Goal: Task Accomplishment & Management: Use online tool/utility

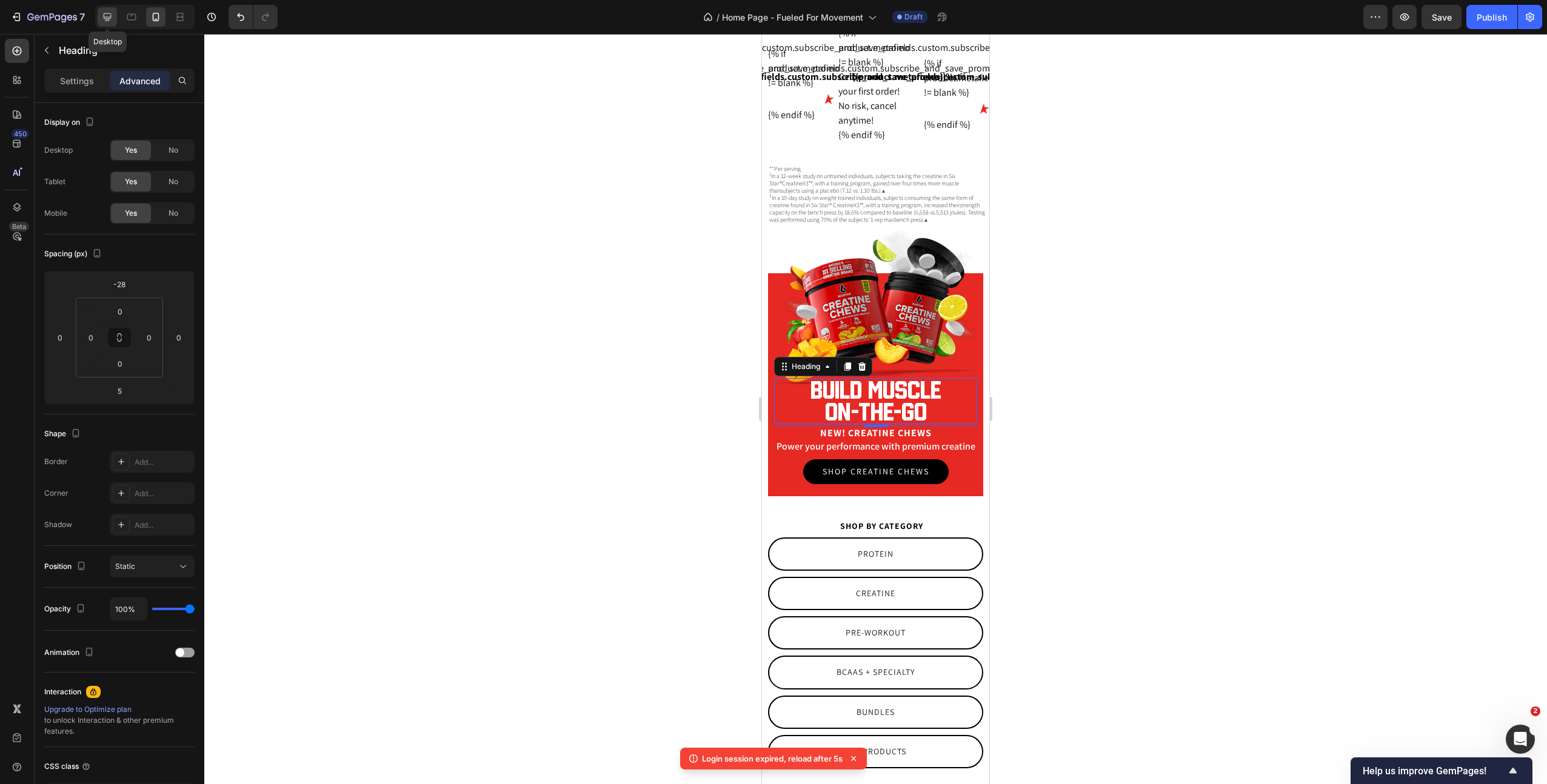
click at [106, 17] on icon at bounding box center [107, 17] width 8 height 8
type input "0"
type input "7"
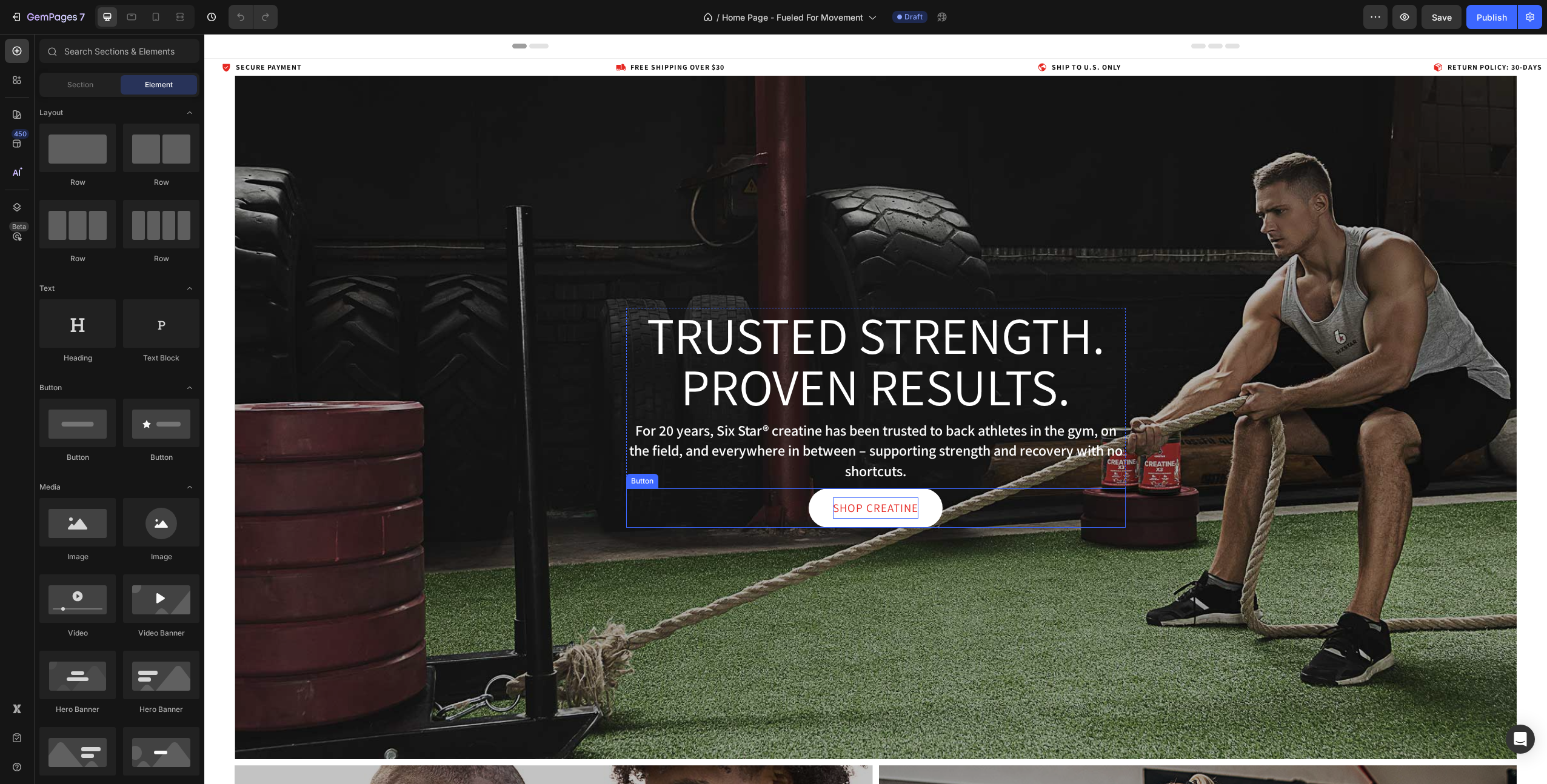
click at [869, 500] on p "Shop Creatine" at bounding box center [875, 508] width 86 height 21
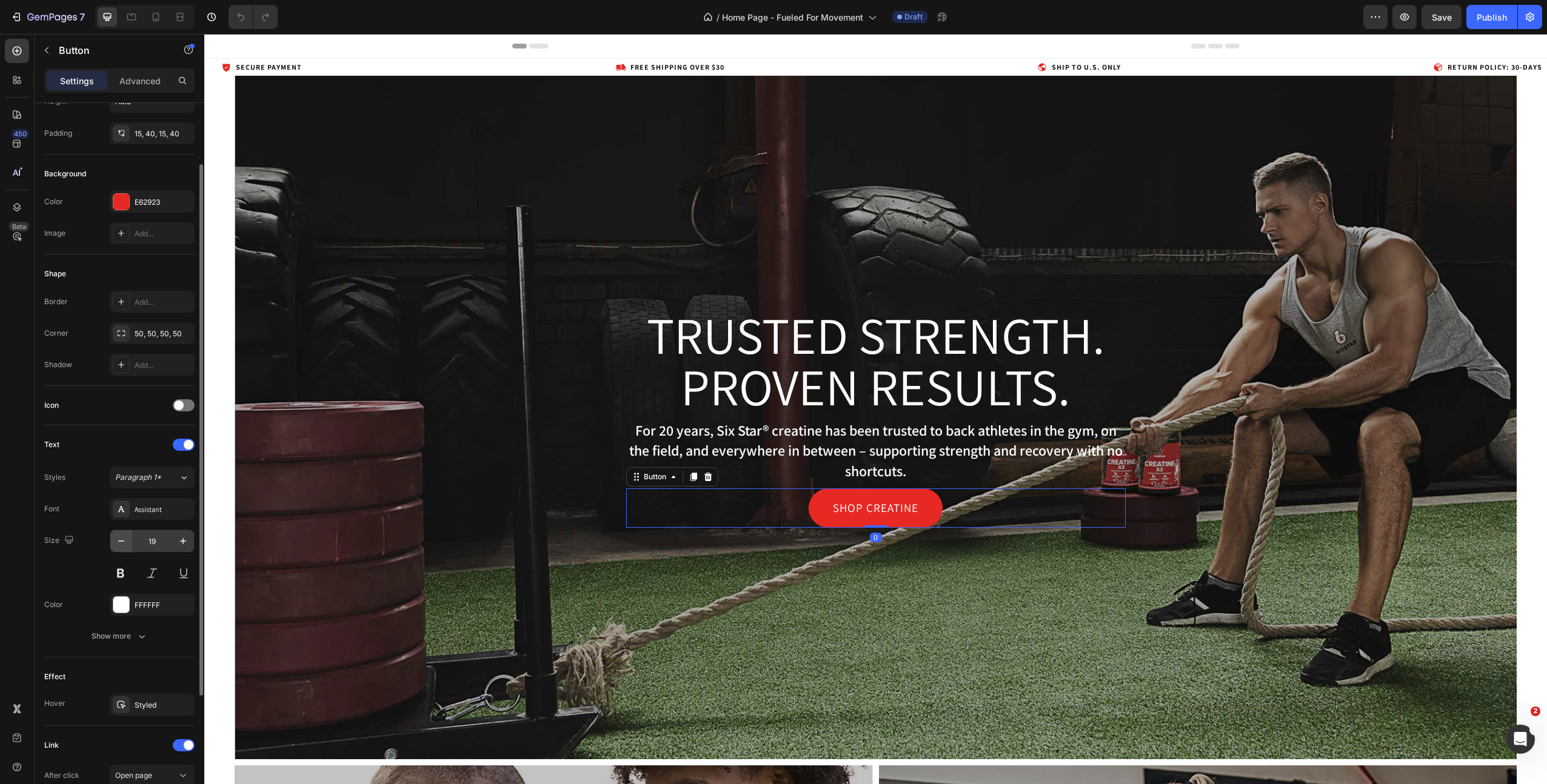
scroll to position [248, 0]
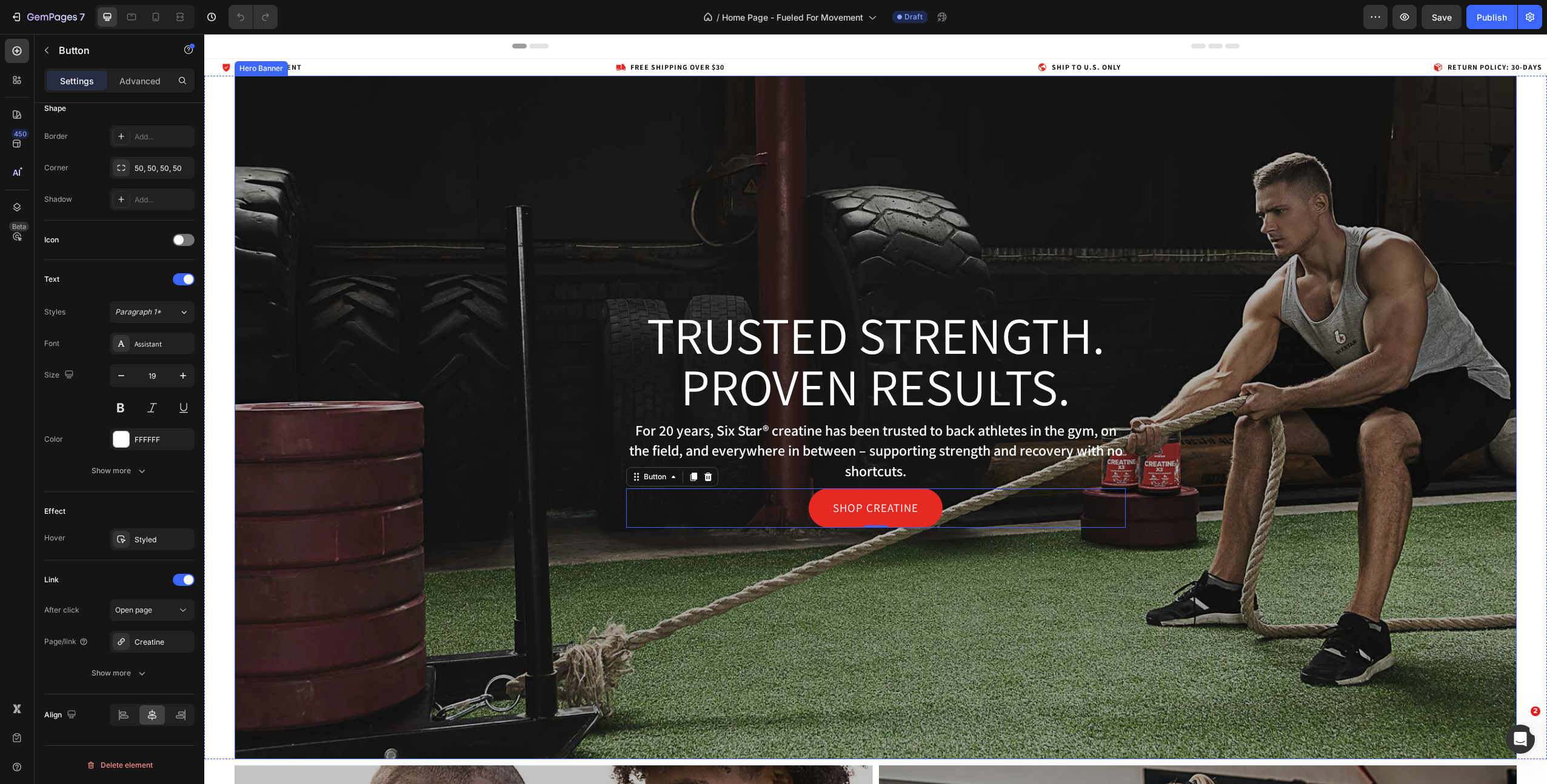
click at [546, 176] on div "Overlay" at bounding box center [875, 417] width 1282 height 683
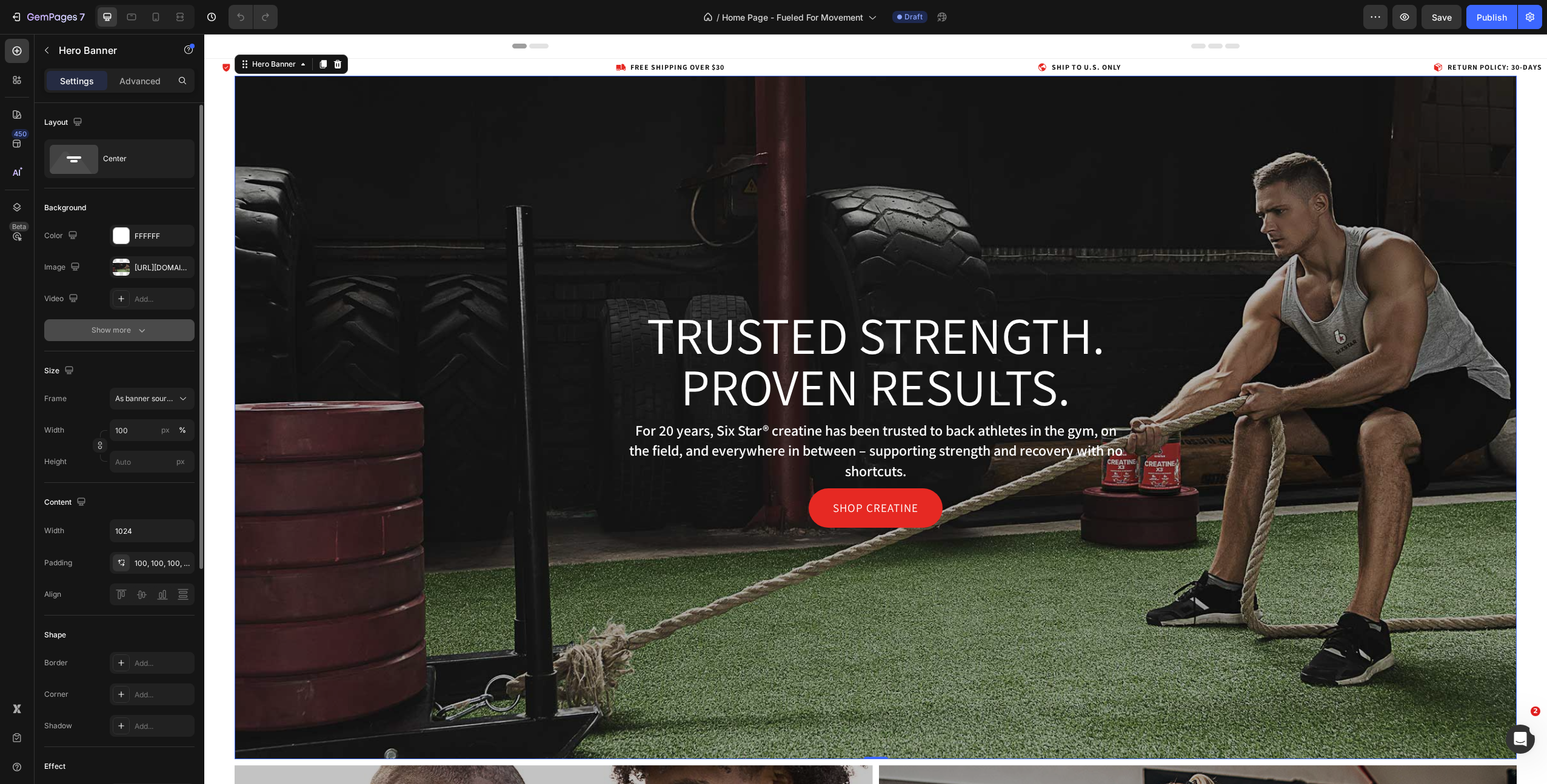
scroll to position [22, 0]
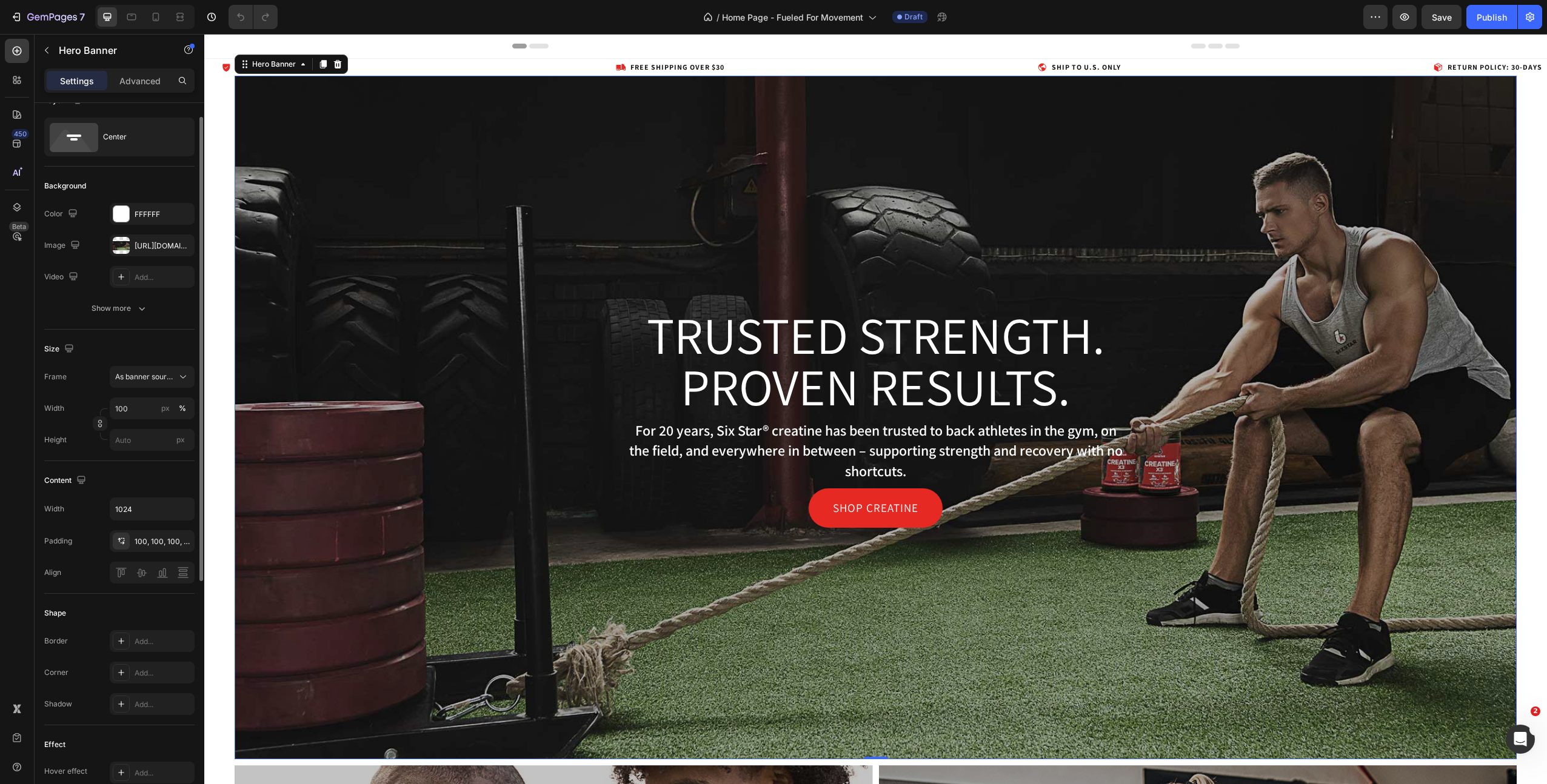
click at [394, 234] on div "Overlay" at bounding box center [875, 417] width 1282 height 683
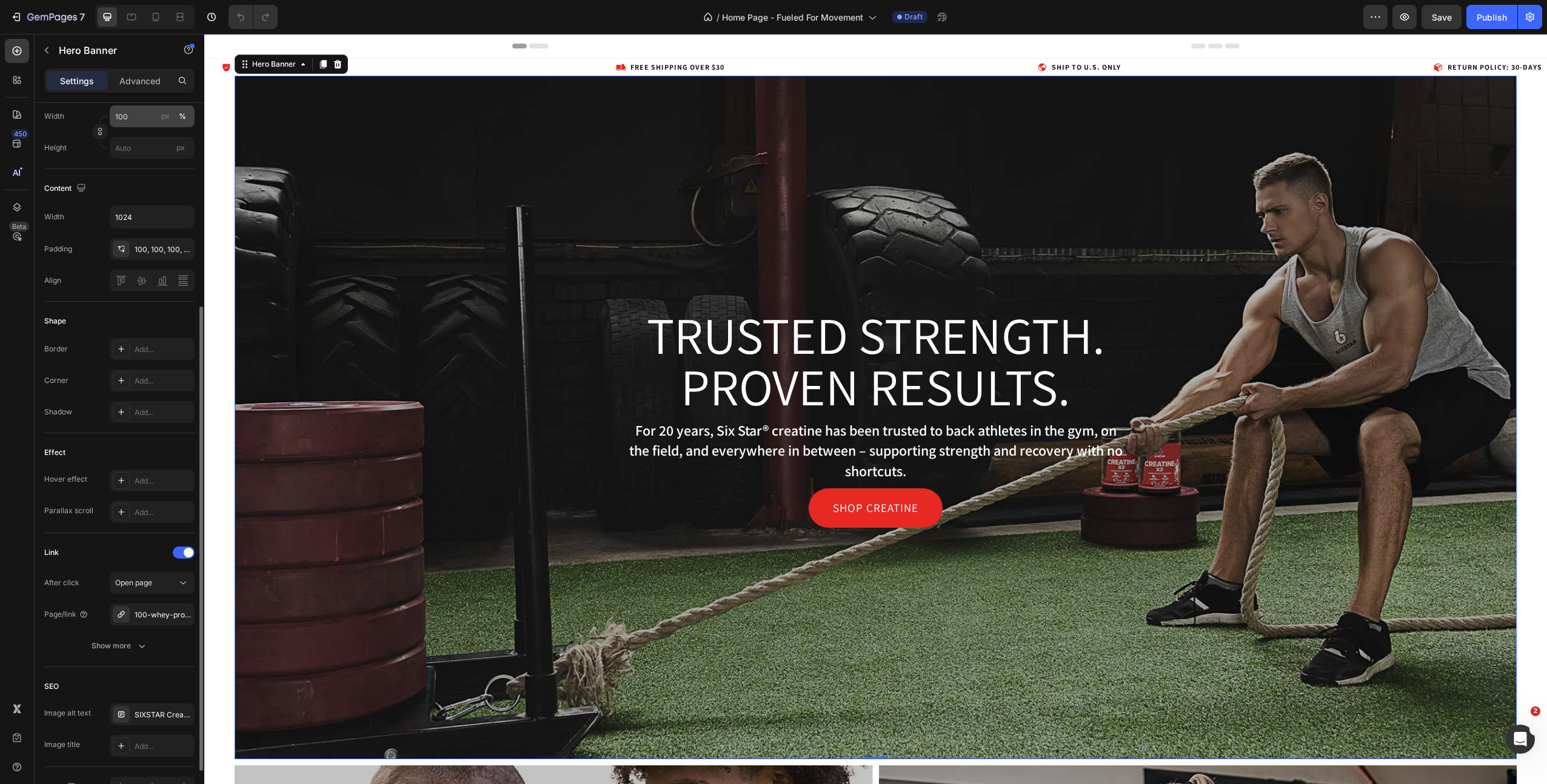
scroll to position [321, 0]
click at [152, 604] on div "100-whey-protein-plus" at bounding box center [152, 608] width 35 height 11
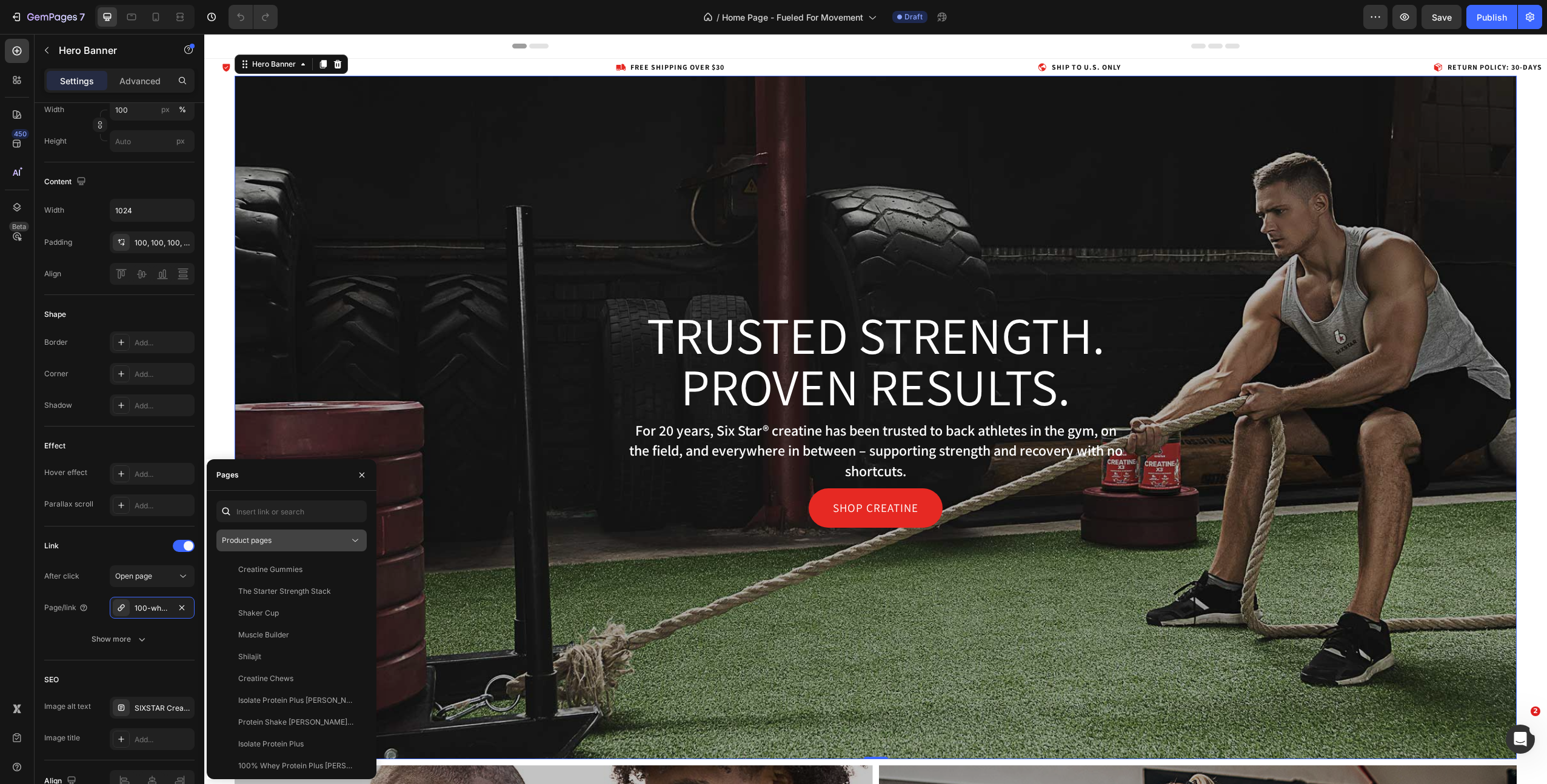
click at [332, 547] on button "Product pages" at bounding box center [291, 540] width 151 height 22
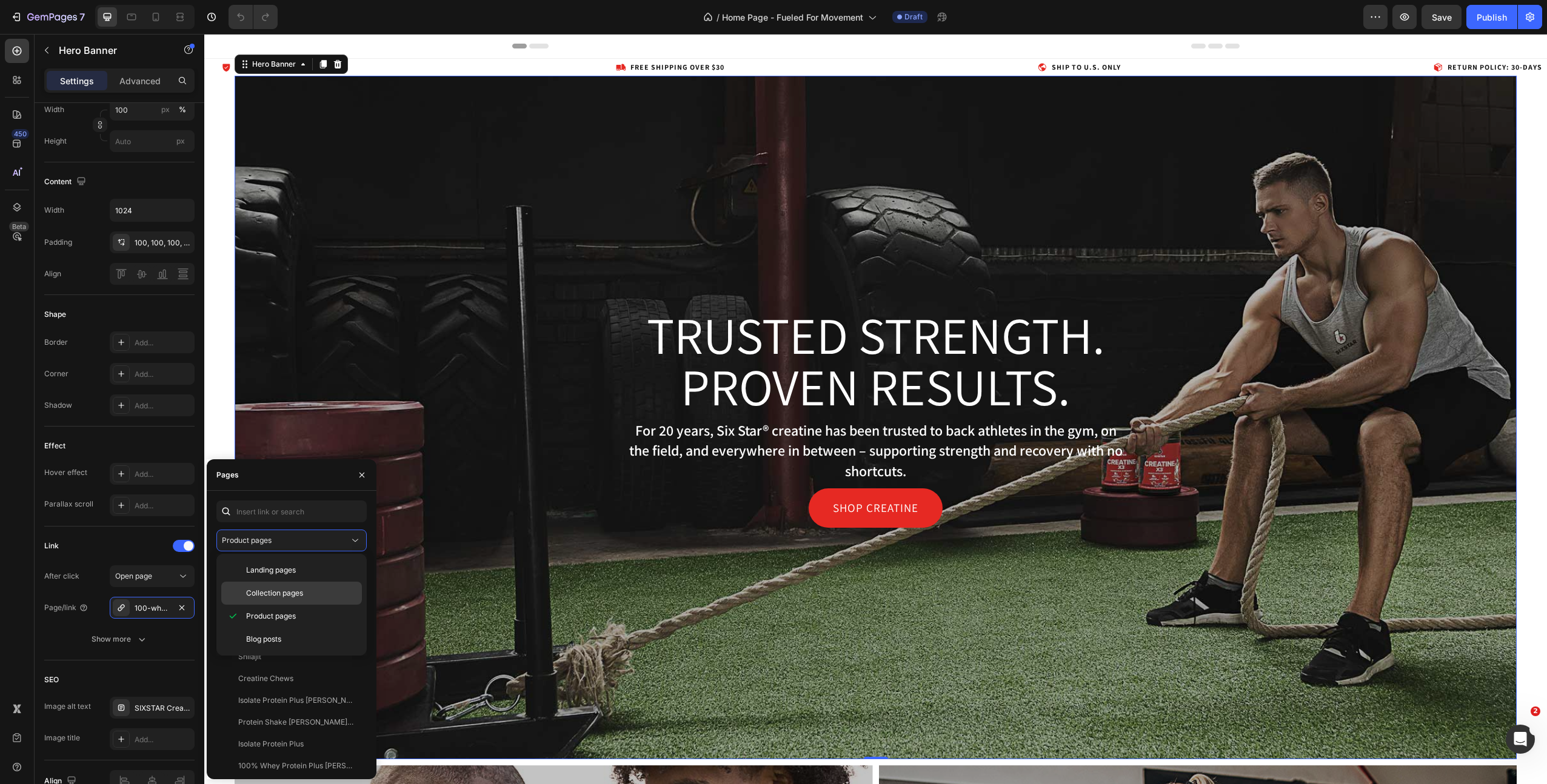
click at [320, 596] on p "Collection pages" at bounding box center [301, 593] width 110 height 11
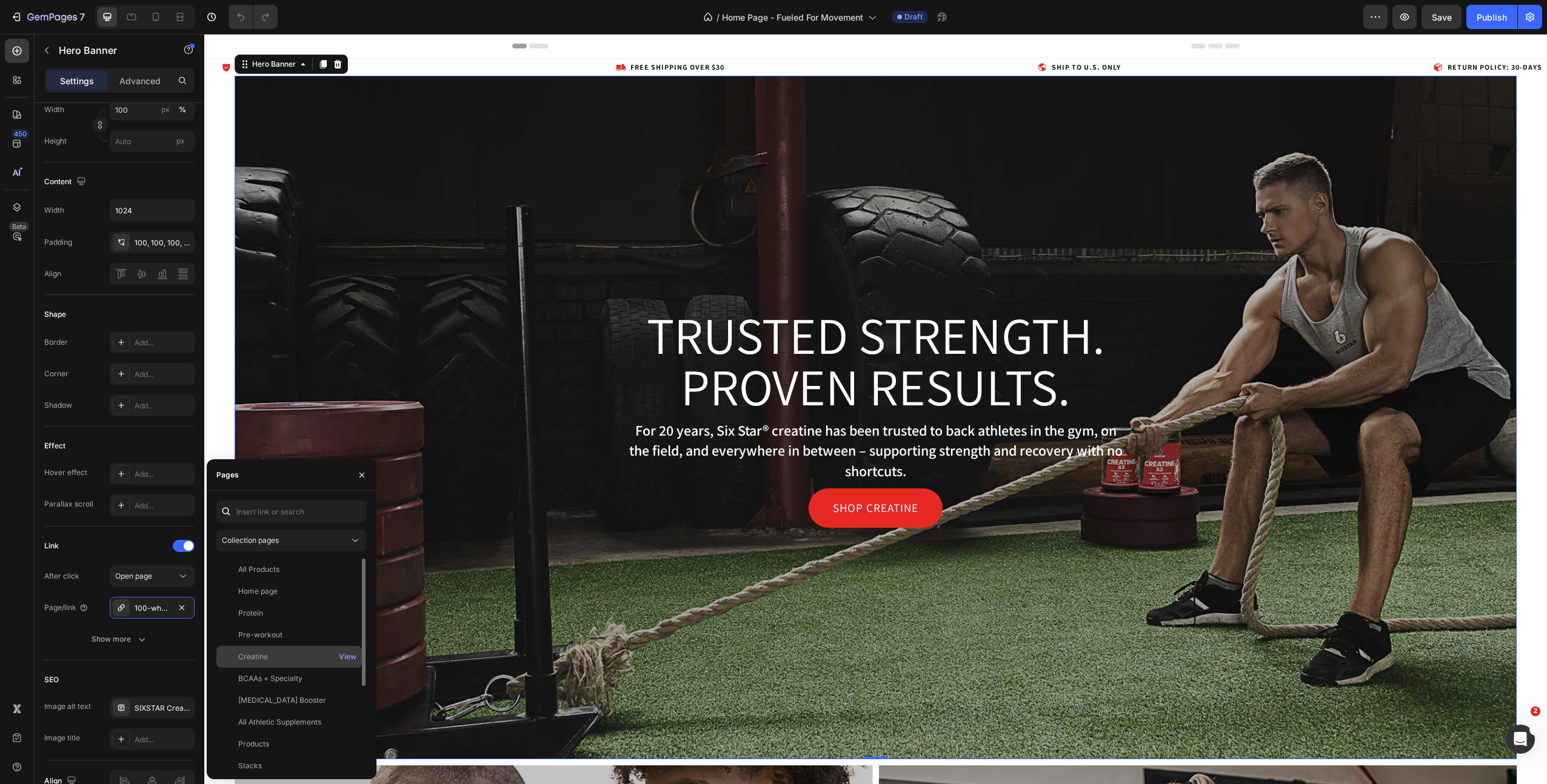
click at [288, 649] on div "Creatine View" at bounding box center [288, 657] width 145 height 22
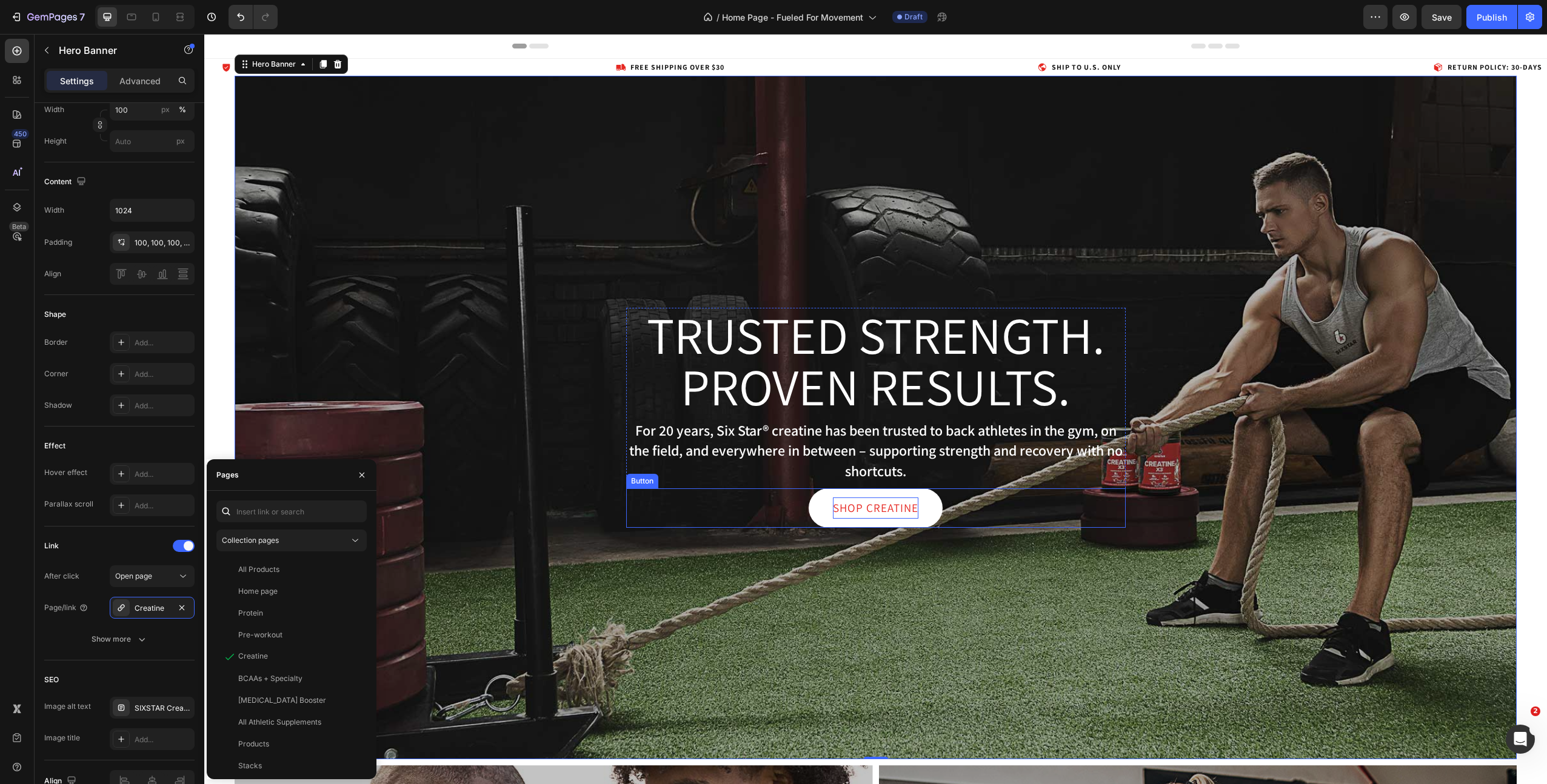
click at [863, 504] on p "Shop Creatine" at bounding box center [875, 508] width 86 height 21
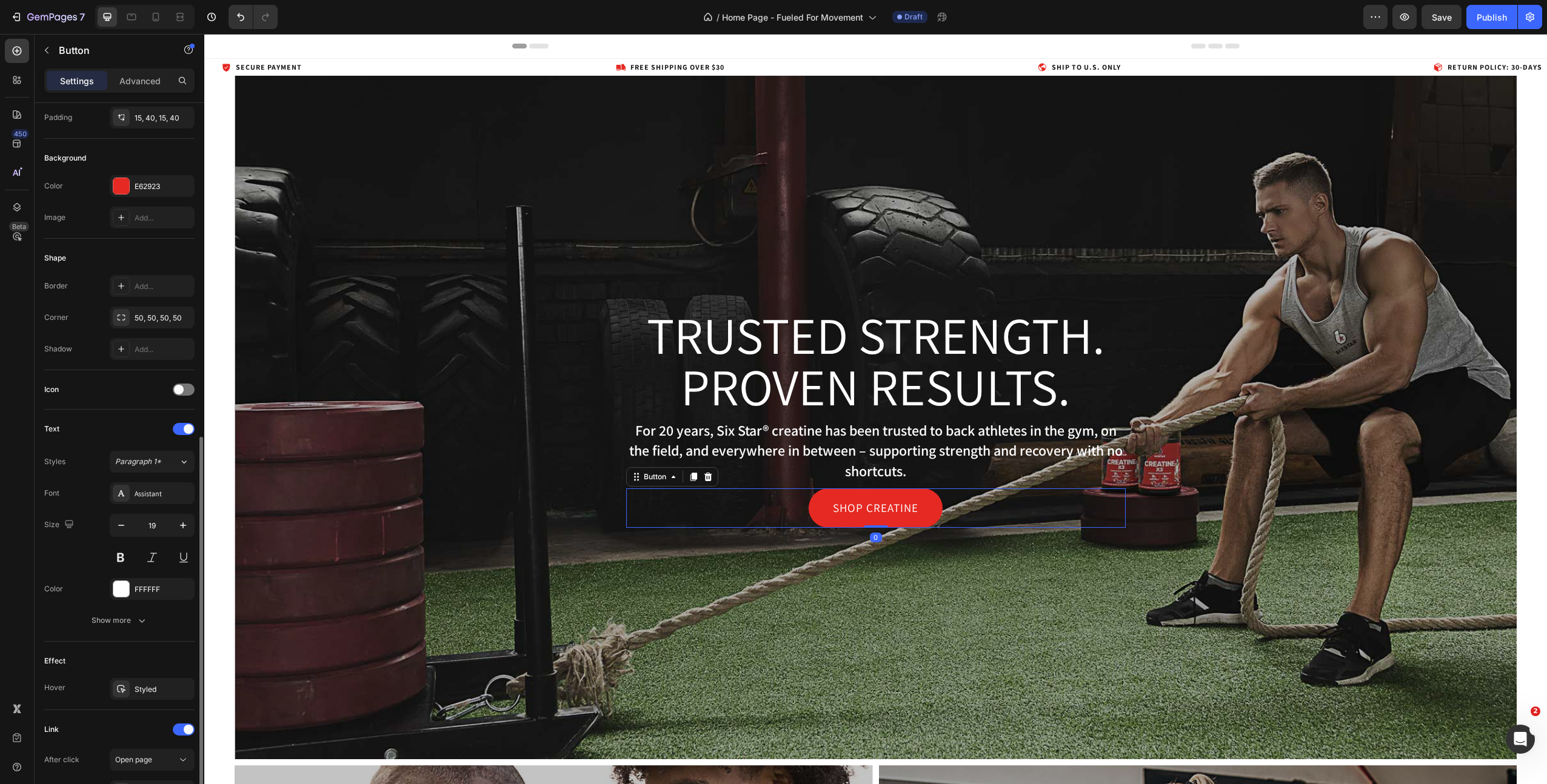
scroll to position [248, 0]
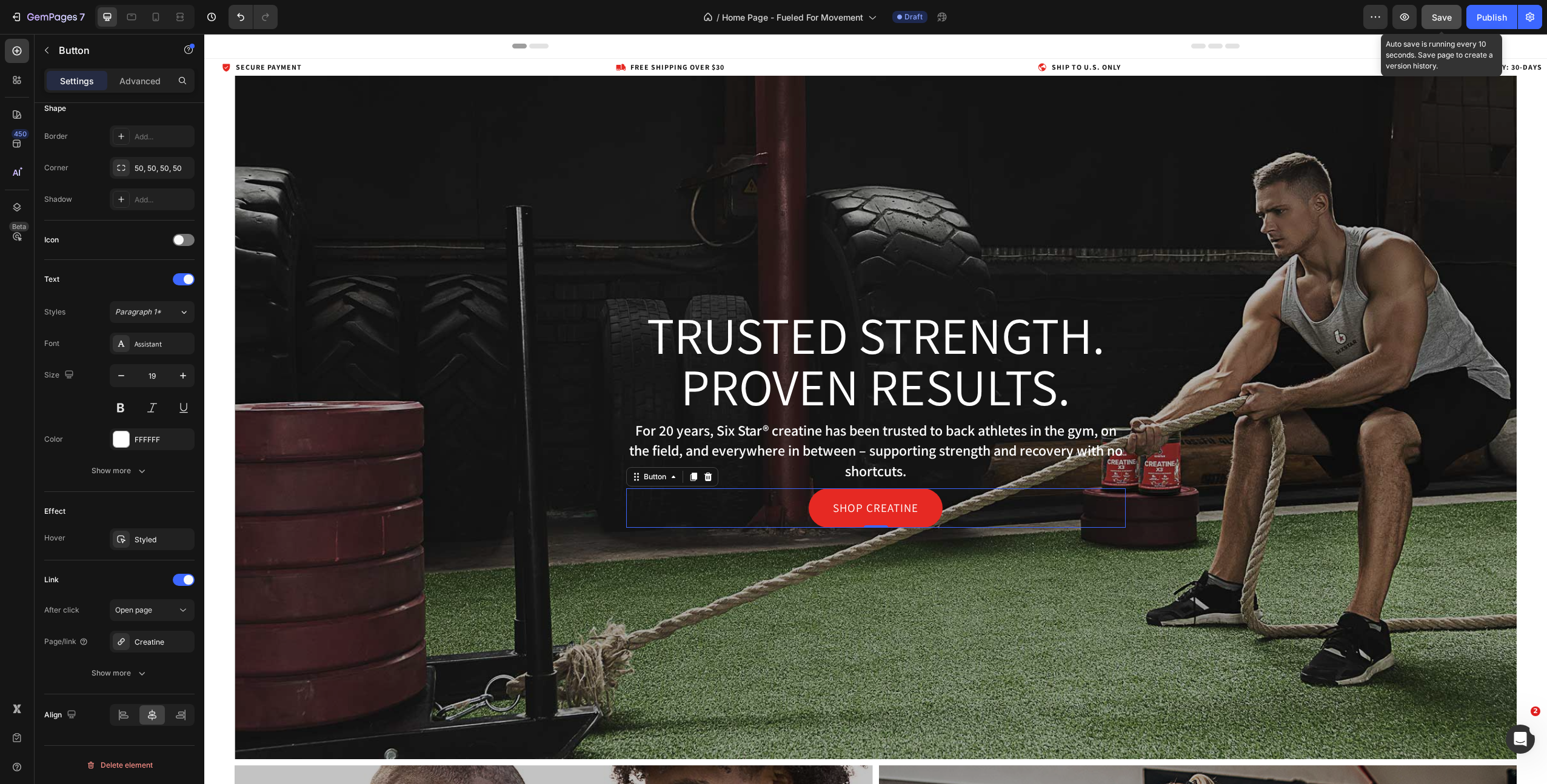
click at [1428, 19] on button "Save" at bounding box center [1442, 17] width 40 height 25
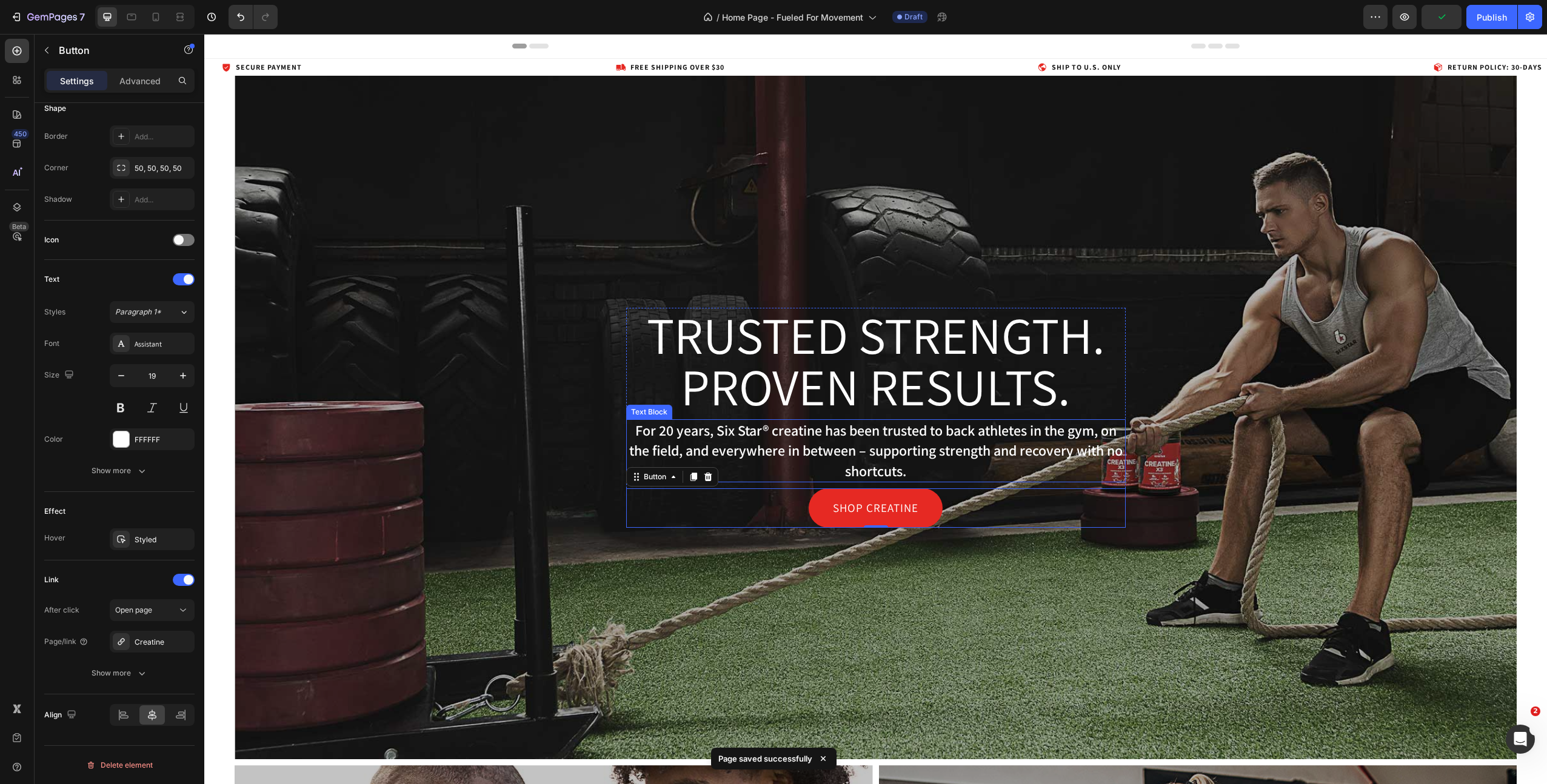
click at [820, 446] on p "For 20 years, Six Star® creatine has been trusted to back athletes in the gym, …" at bounding box center [876, 451] width 497 height 61
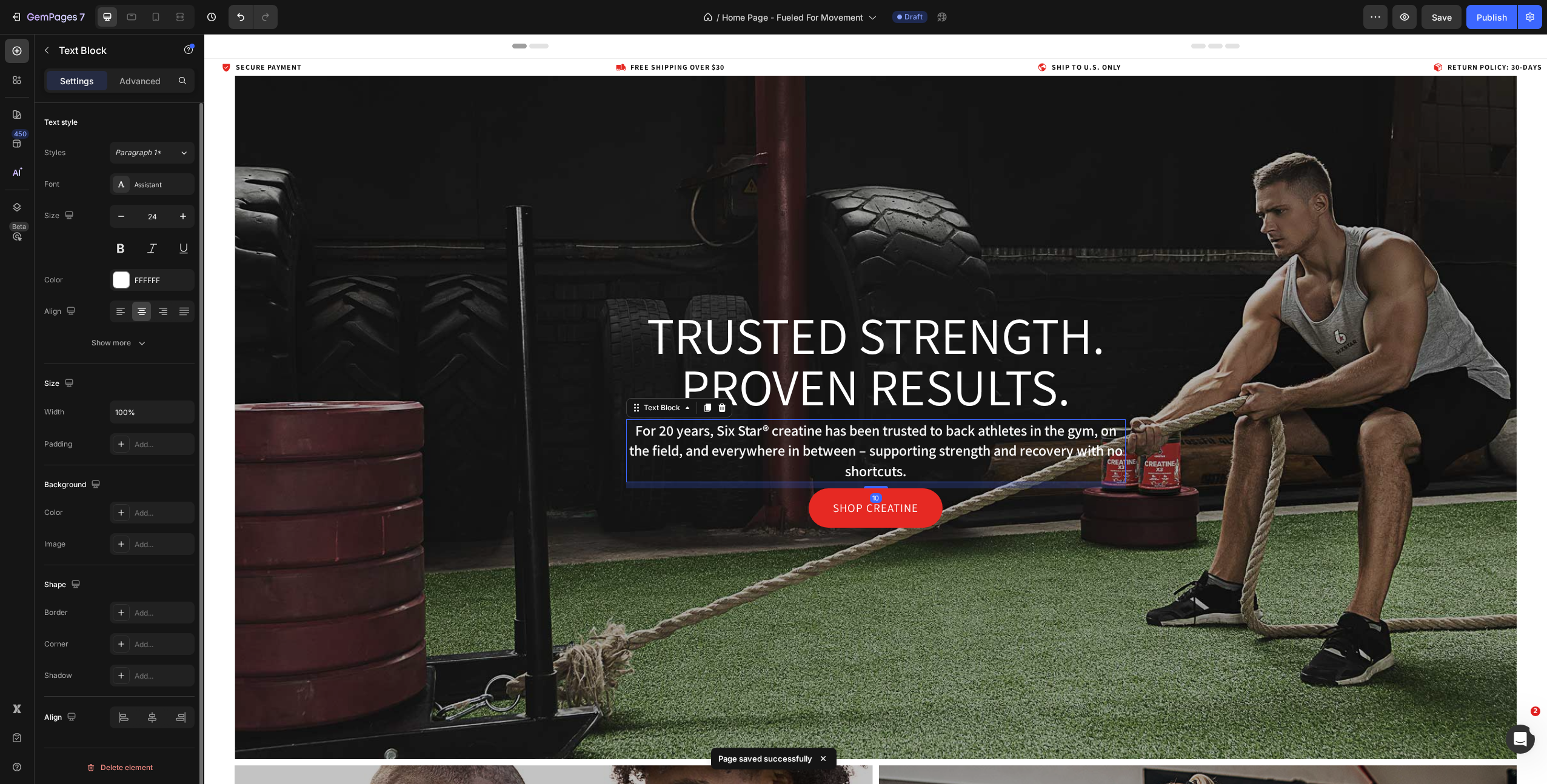
click at [820, 446] on p "For 20 years, Six Star® creatine has been trusted to back athletes in the gym, …" at bounding box center [876, 451] width 497 height 61
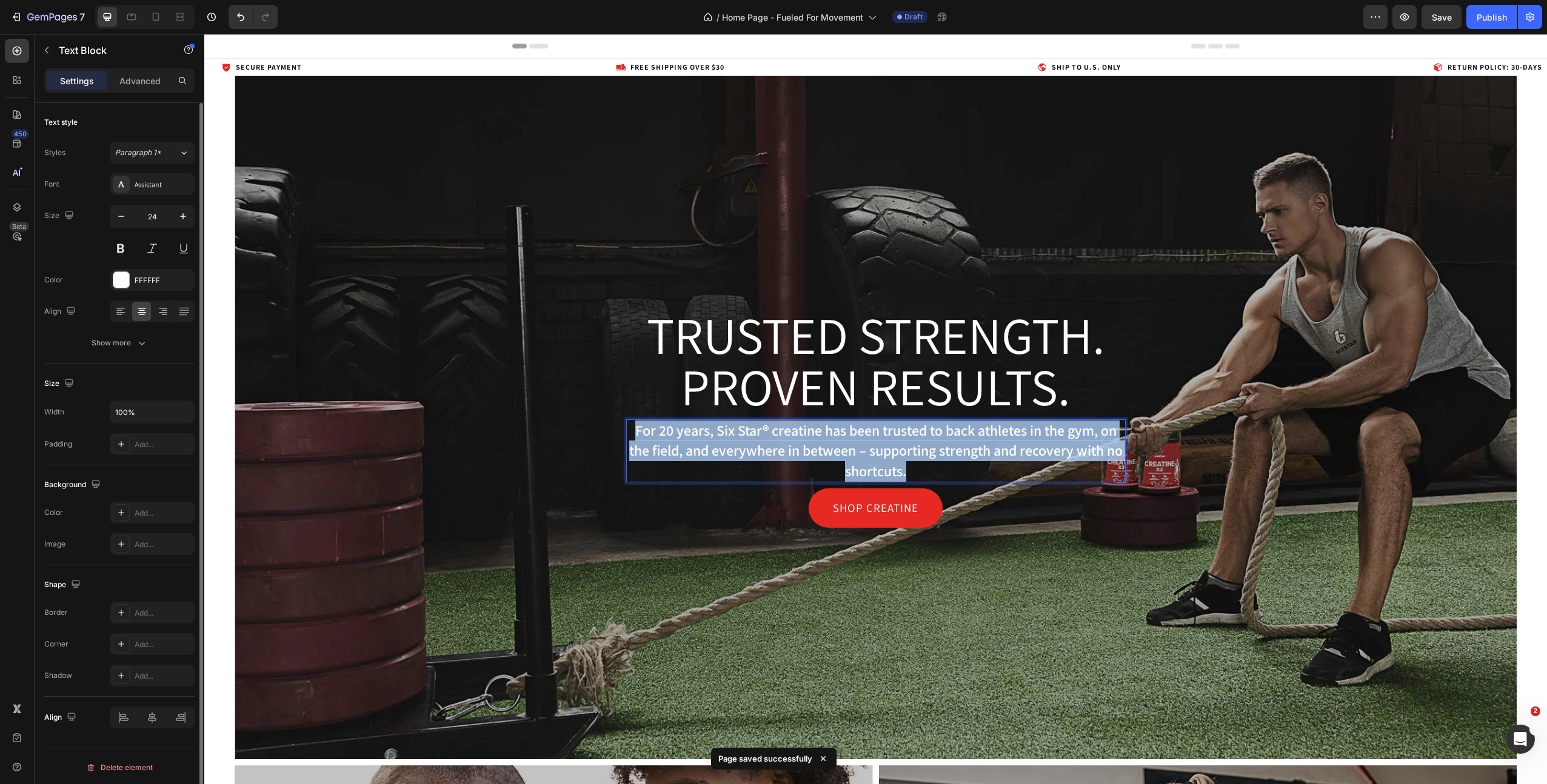
click at [820, 446] on p "For 20 years, Six Star® creatine has been trusted to back athletes in the gym, …" at bounding box center [876, 451] width 497 height 61
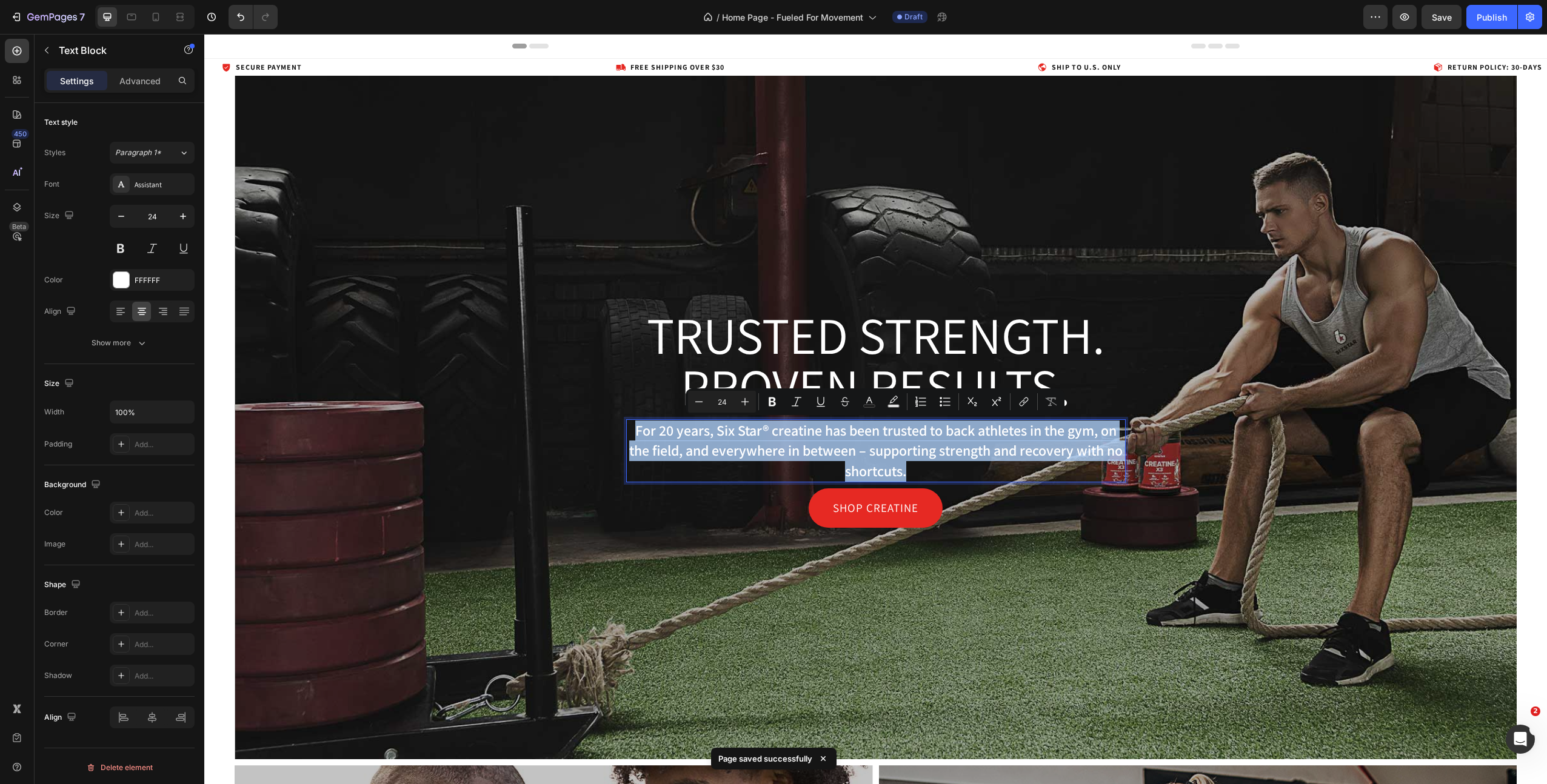
copy p "For 20 years, Six Star® creatine has been trusted to back athletes in the gym, …"
click at [806, 441] on p "For 20 years, Six Star® creatine has been trusted to back athletes in the gym, …" at bounding box center [876, 451] width 497 height 61
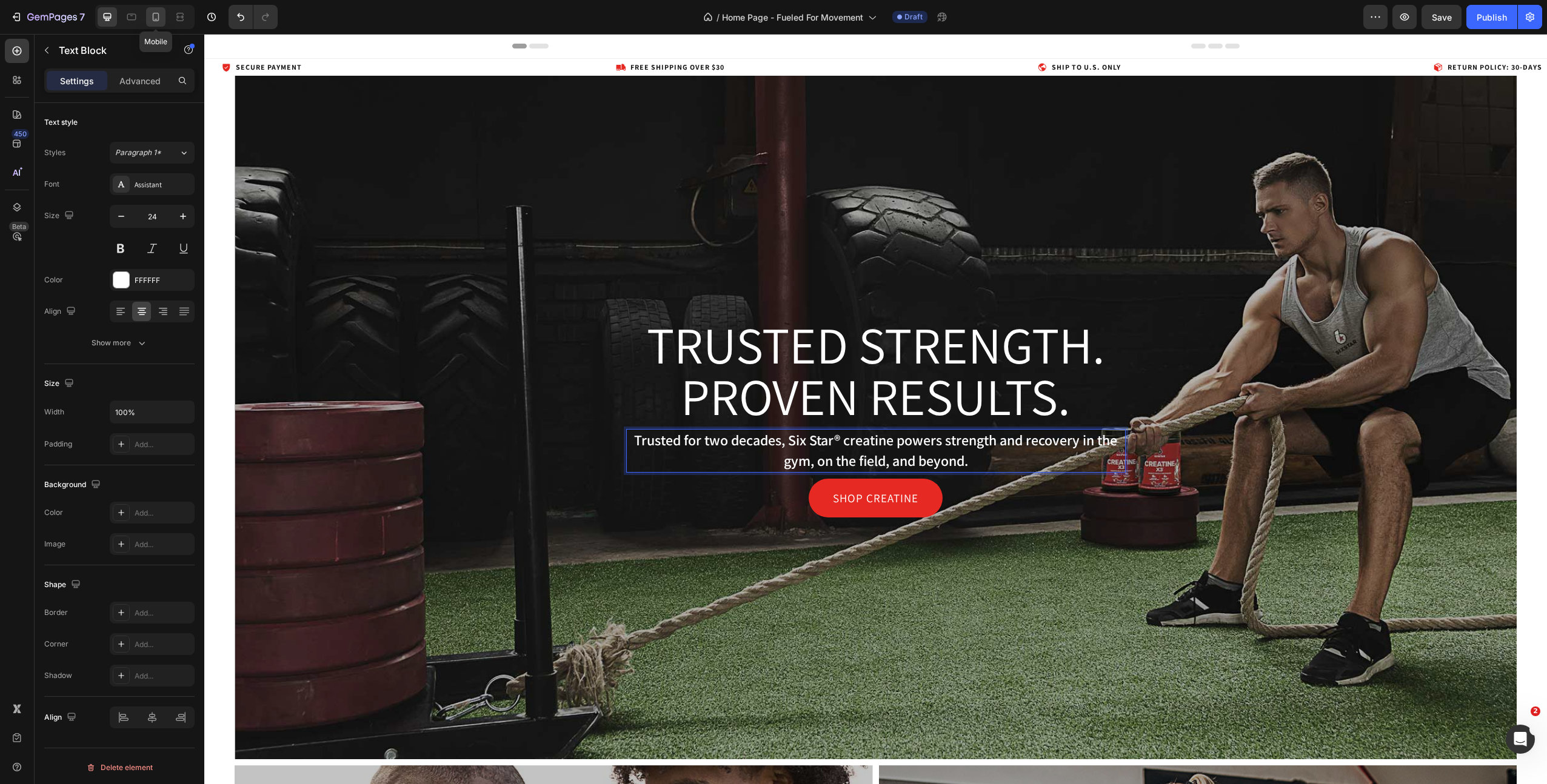
click at [152, 18] on icon at bounding box center [156, 17] width 12 height 12
type input "16"
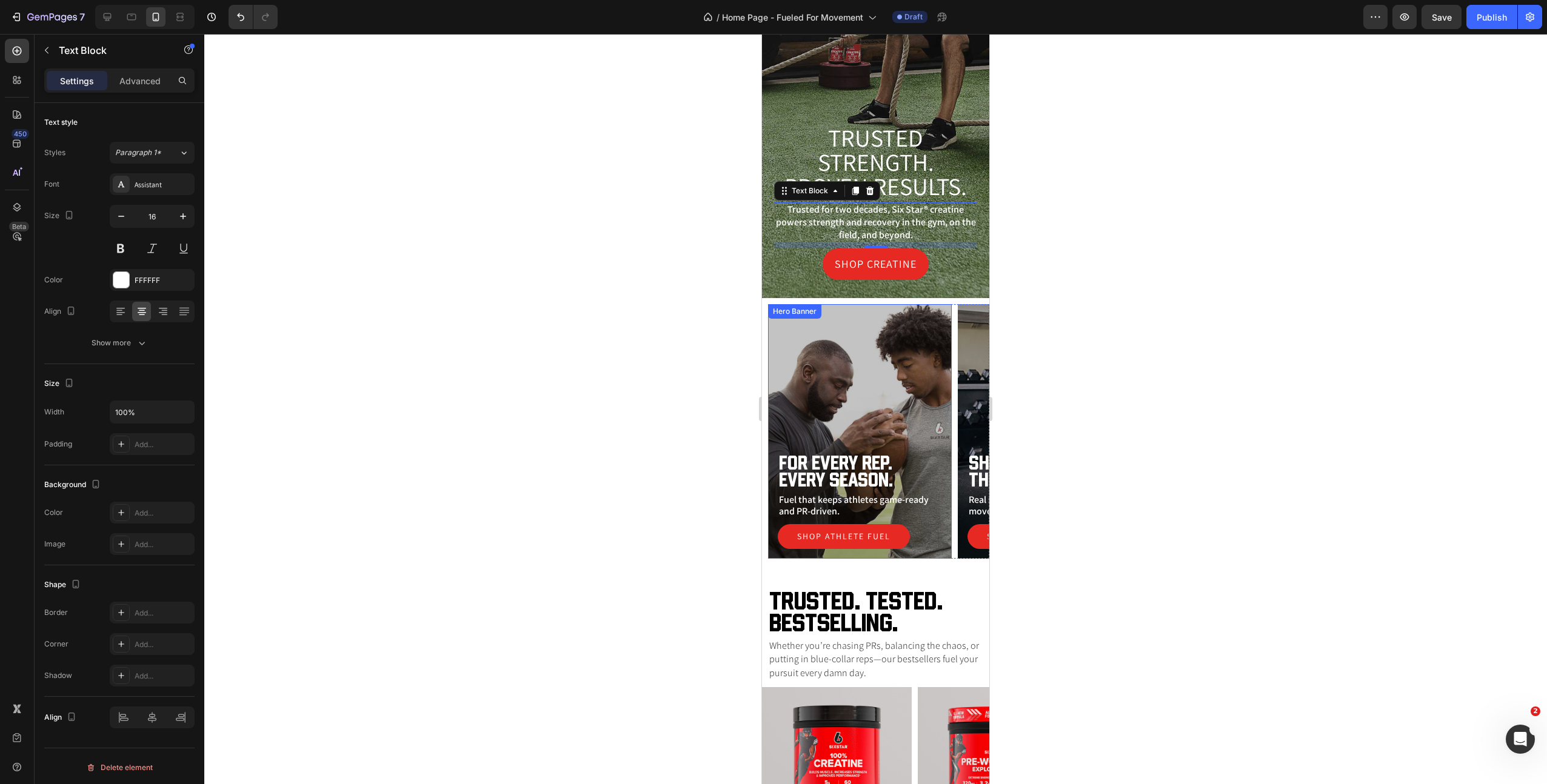
scroll to position [160, 0]
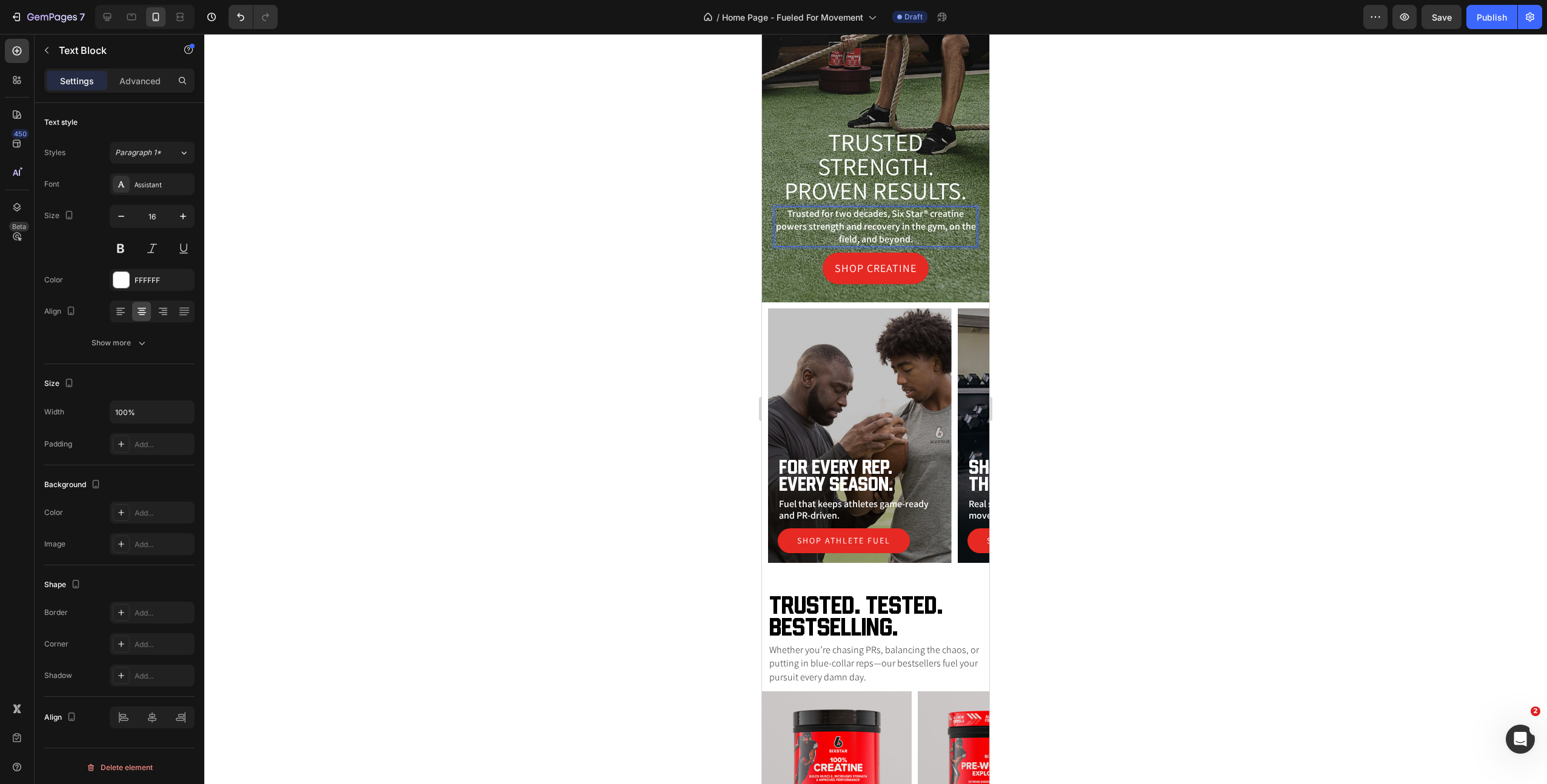
click at [889, 229] on p "Trusted for two decades, Six Star® creatine powers strength and recovery in the…" at bounding box center [875, 227] width 201 height 38
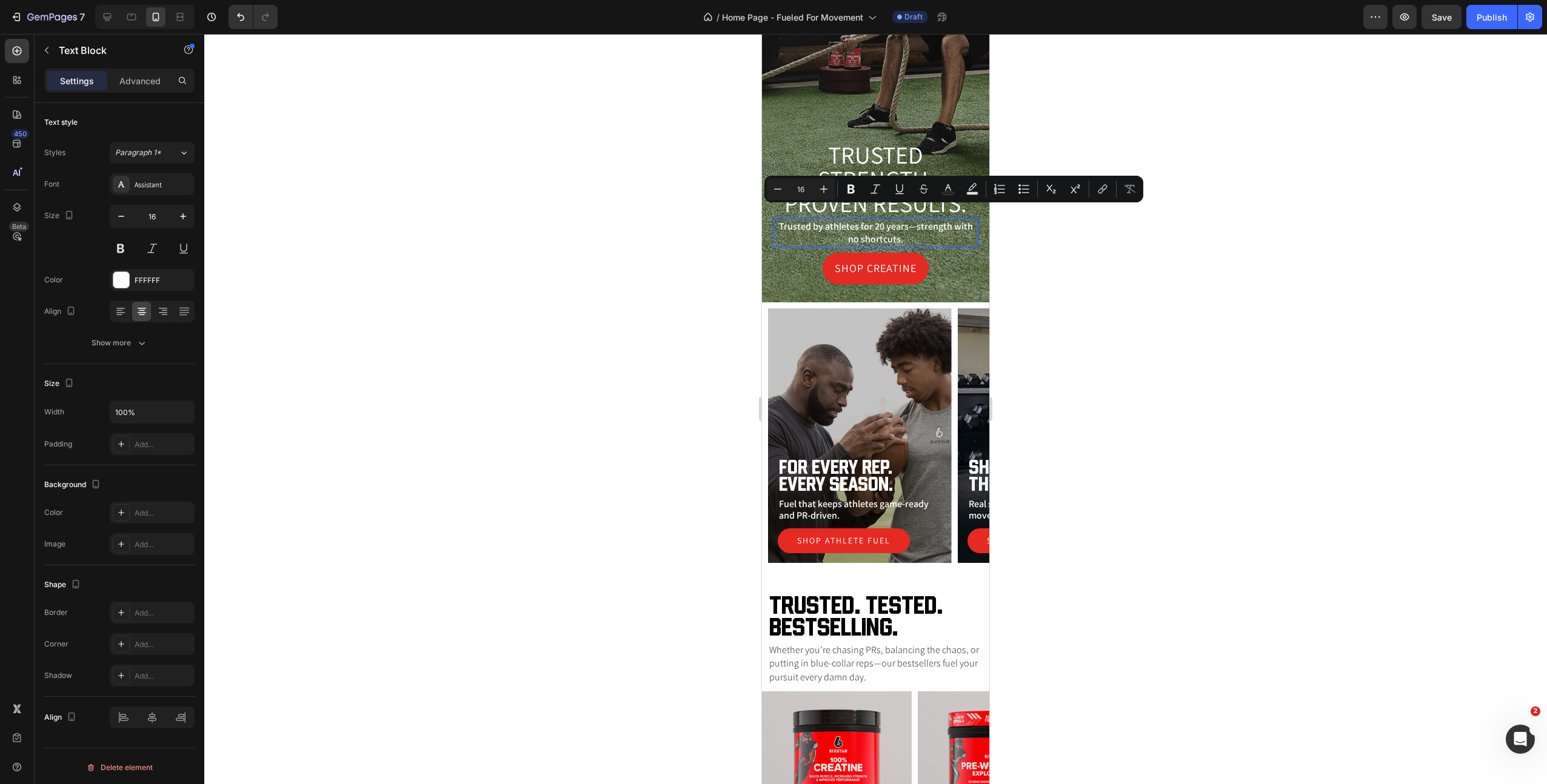
scroll to position [173, 0]
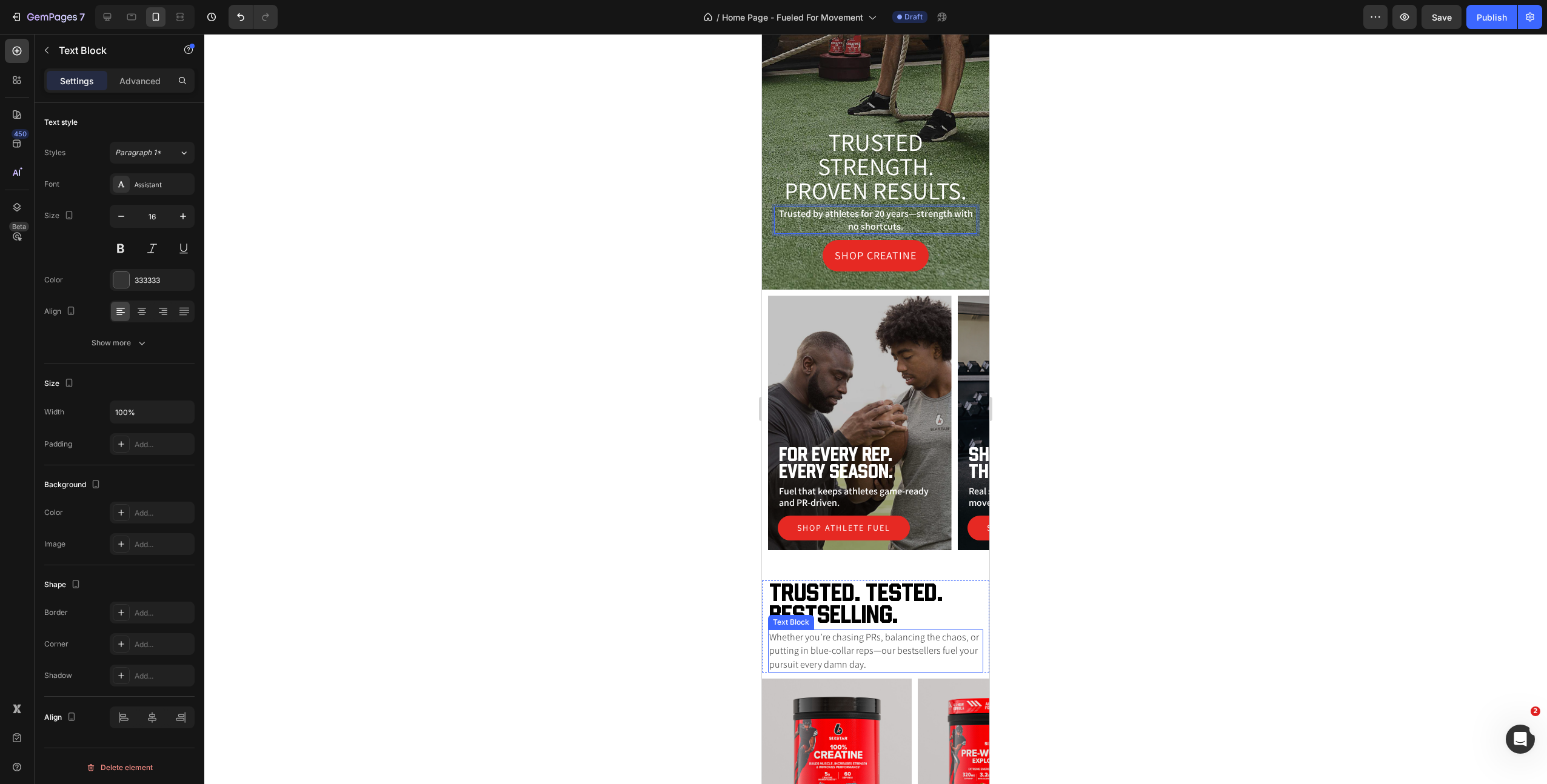
click at [804, 657] on p "Whether you’re chasing PRs, balancing the chaos, or putting in blue-collar reps…" at bounding box center [875, 651] width 213 height 40
click at [895, 215] on p "Trusted by athletes for 20 years—strength with no shortcuts." at bounding box center [875, 221] width 201 height 25
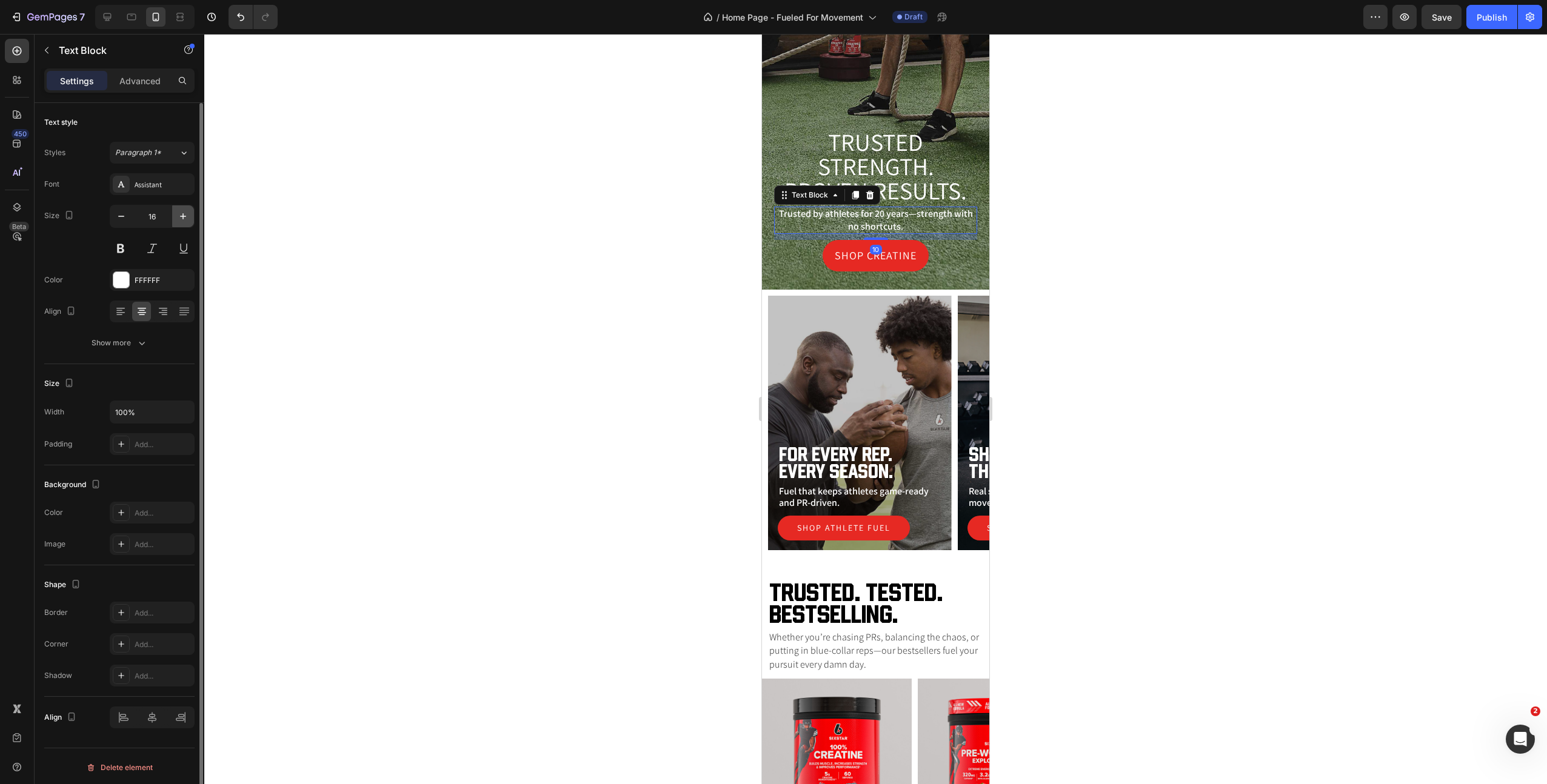
click at [176, 217] on button "button" at bounding box center [183, 216] width 22 height 22
type input "18"
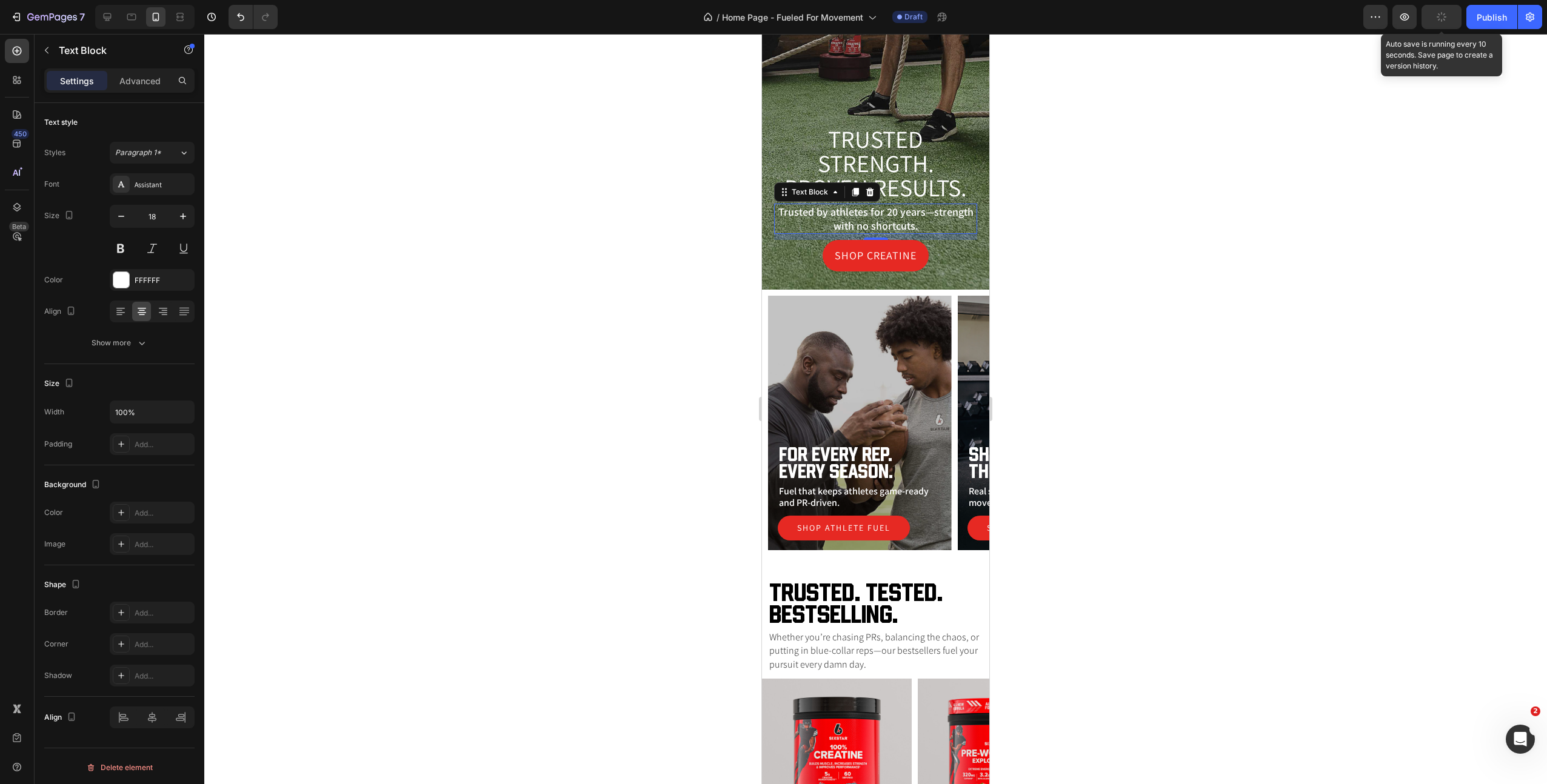
click at [1435, 16] on button "button" at bounding box center [1442, 17] width 40 height 25
